Goal: Transaction & Acquisition: Purchase product/service

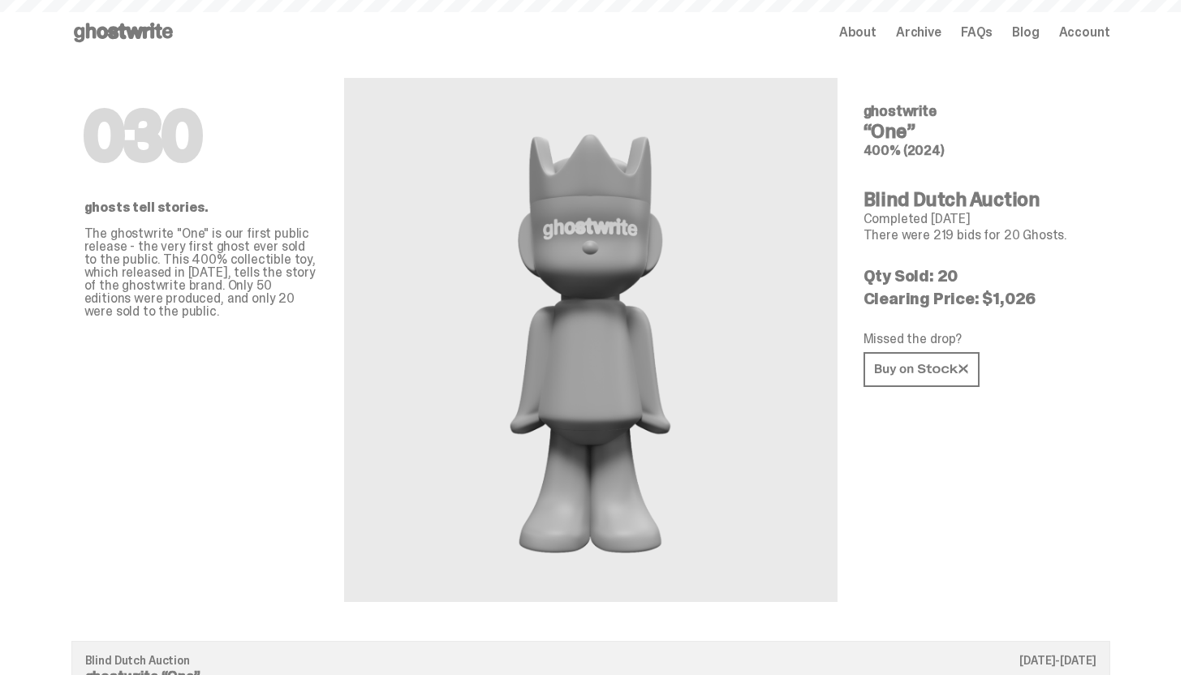
click at [156, 25] on use at bounding box center [123, 32] width 99 height 19
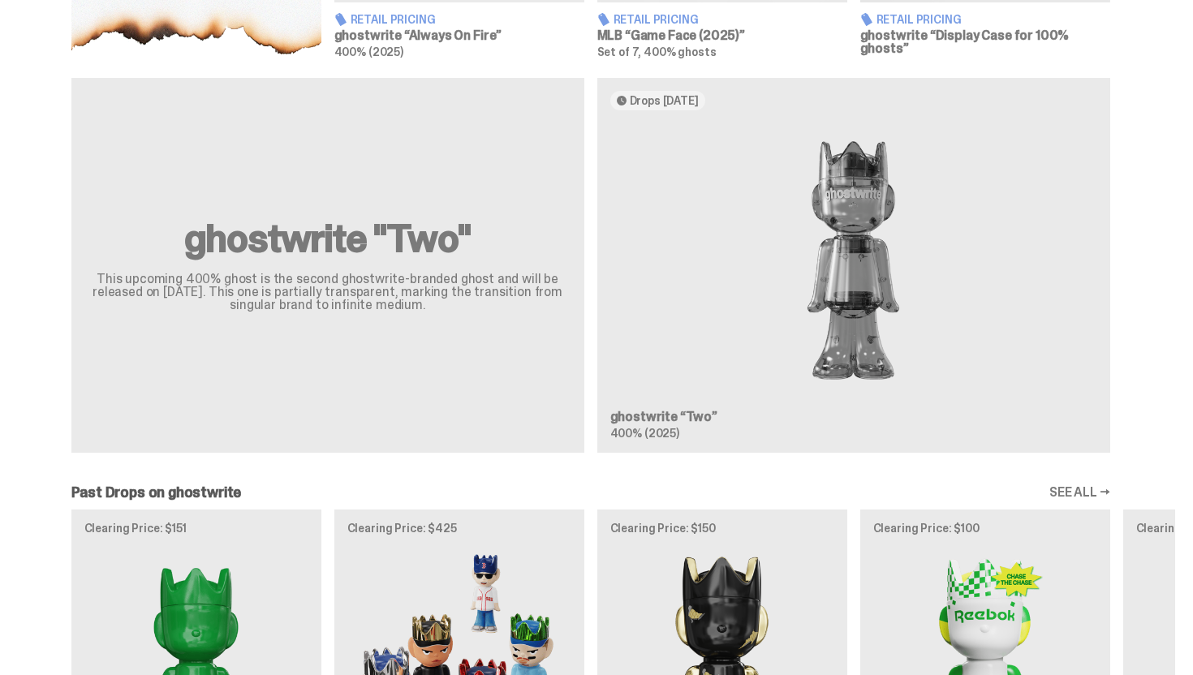
scroll to position [911, 0]
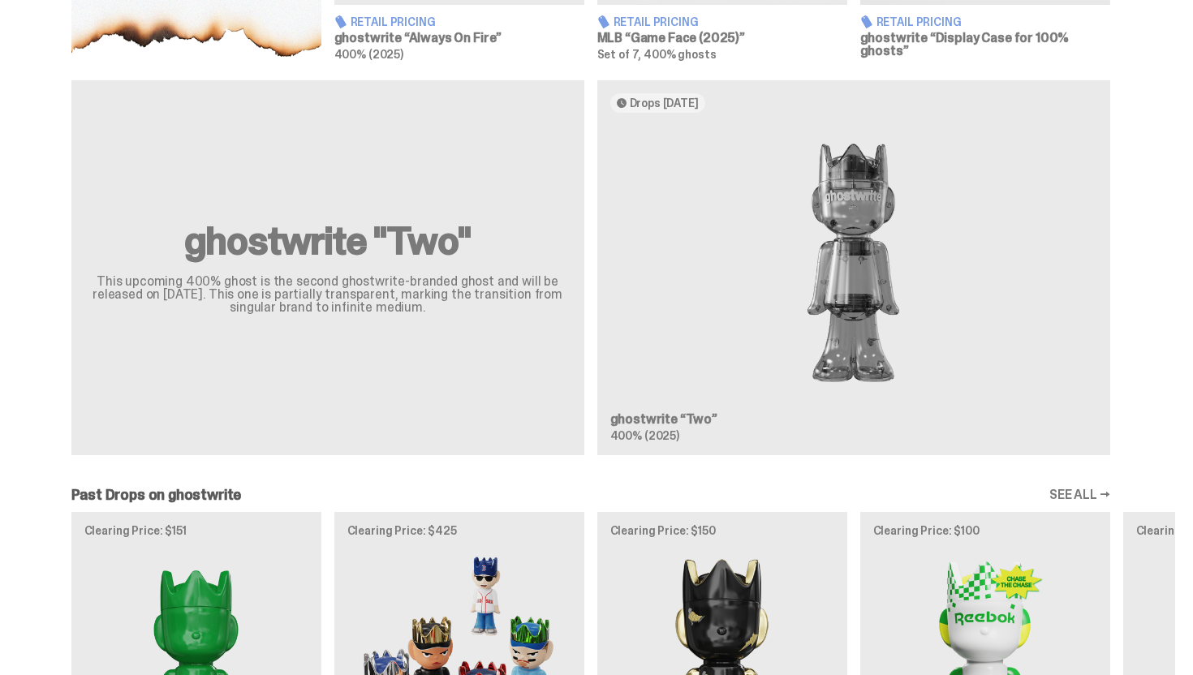
click at [767, 292] on div "ghostwrite "Two" This upcoming 400% ghost is the second ghostwrite-branded ghos…" at bounding box center [590, 274] width 1168 height 388
click at [832, 281] on div "ghostwrite "Two" This upcoming 400% ghost is the second ghostwrite-branded ghos…" at bounding box center [590, 274] width 1168 height 388
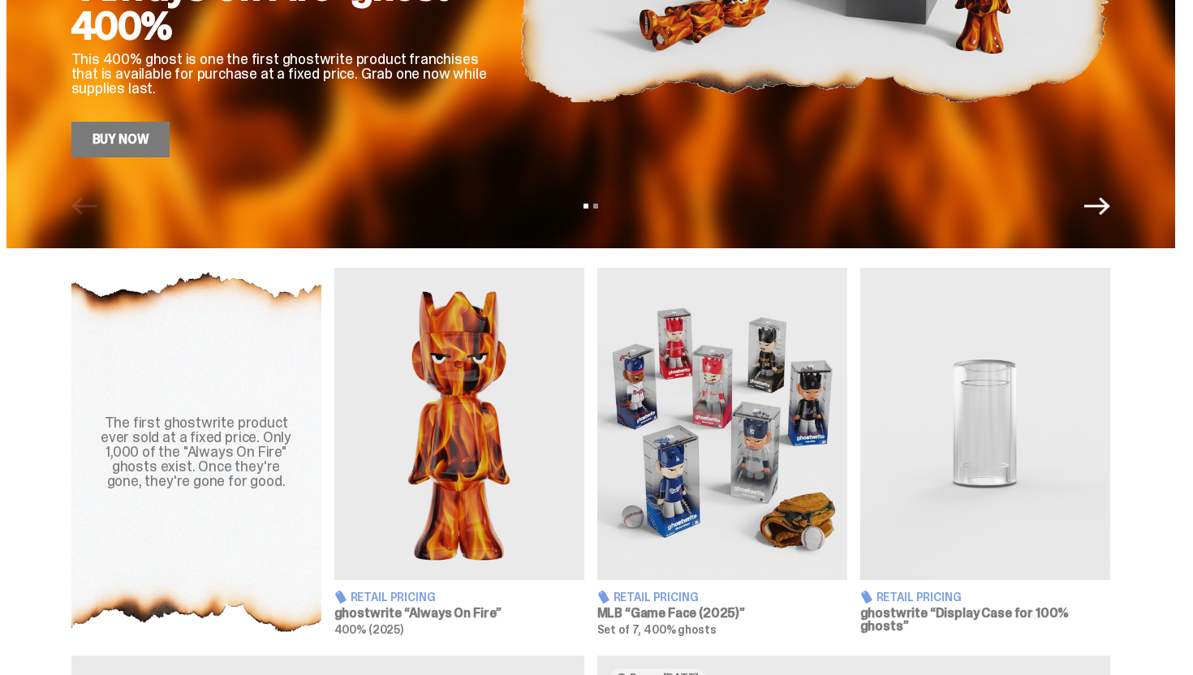
scroll to position [0, 0]
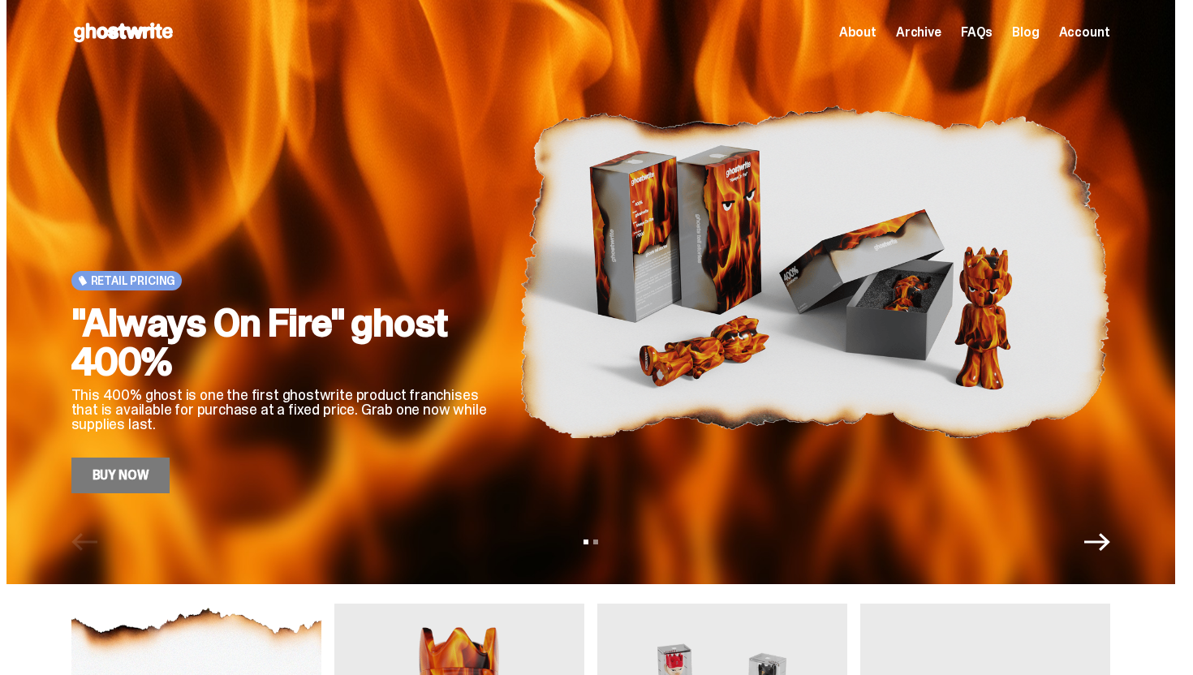
click at [649, 311] on img at bounding box center [814, 271] width 591 height 443
click at [293, 316] on h2 ""Always On Fire" ghost 400%" at bounding box center [282, 342] width 422 height 78
click at [104, 484] on link "Buy Now" at bounding box center [120, 476] width 99 height 36
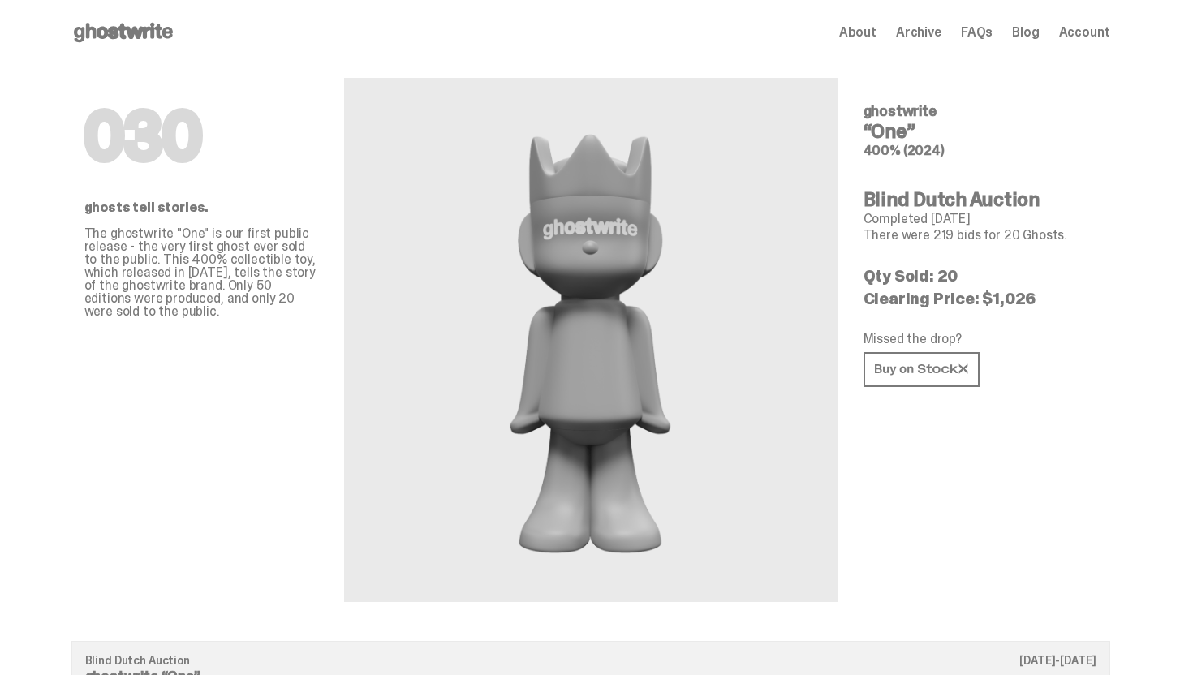
click at [137, 19] on icon at bounding box center [123, 32] width 104 height 26
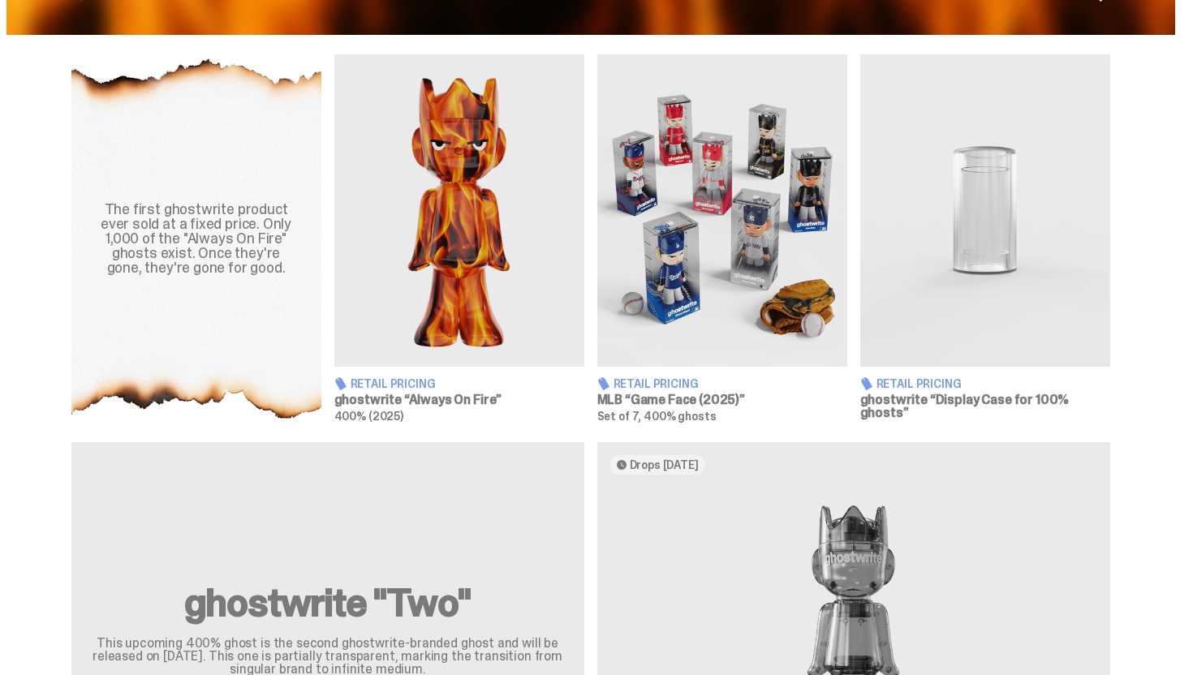
scroll to position [548, 0]
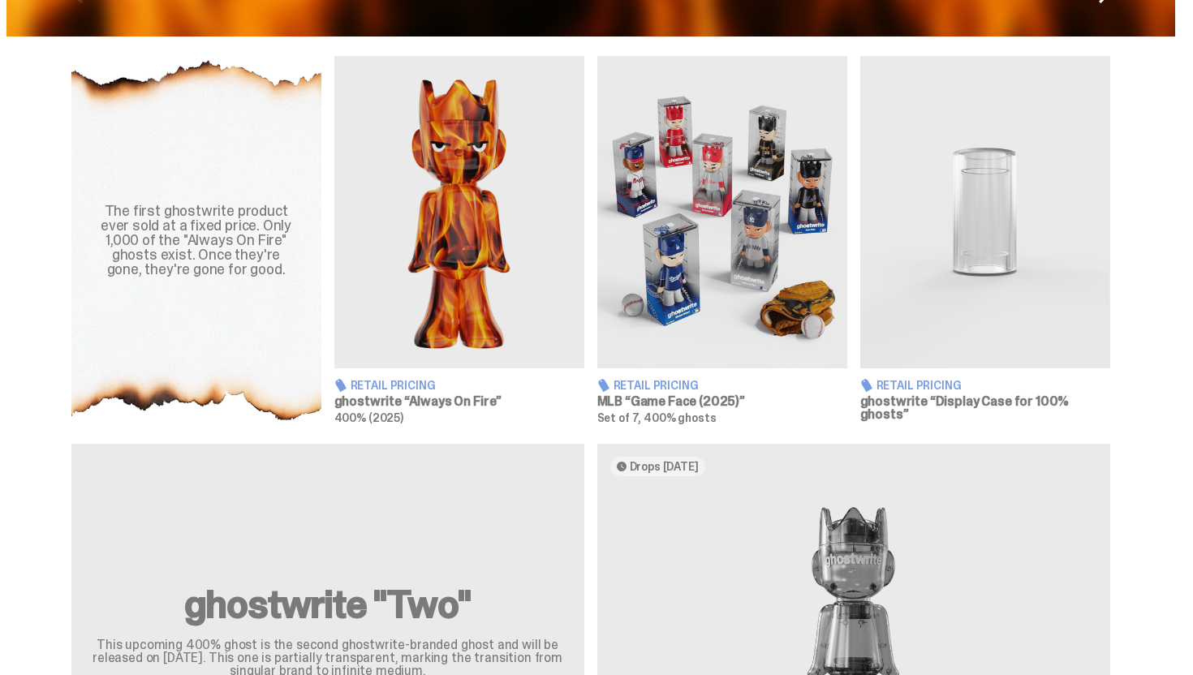
click at [729, 306] on img at bounding box center [722, 212] width 250 height 312
